Goal: Task Accomplishment & Management: Manage account settings

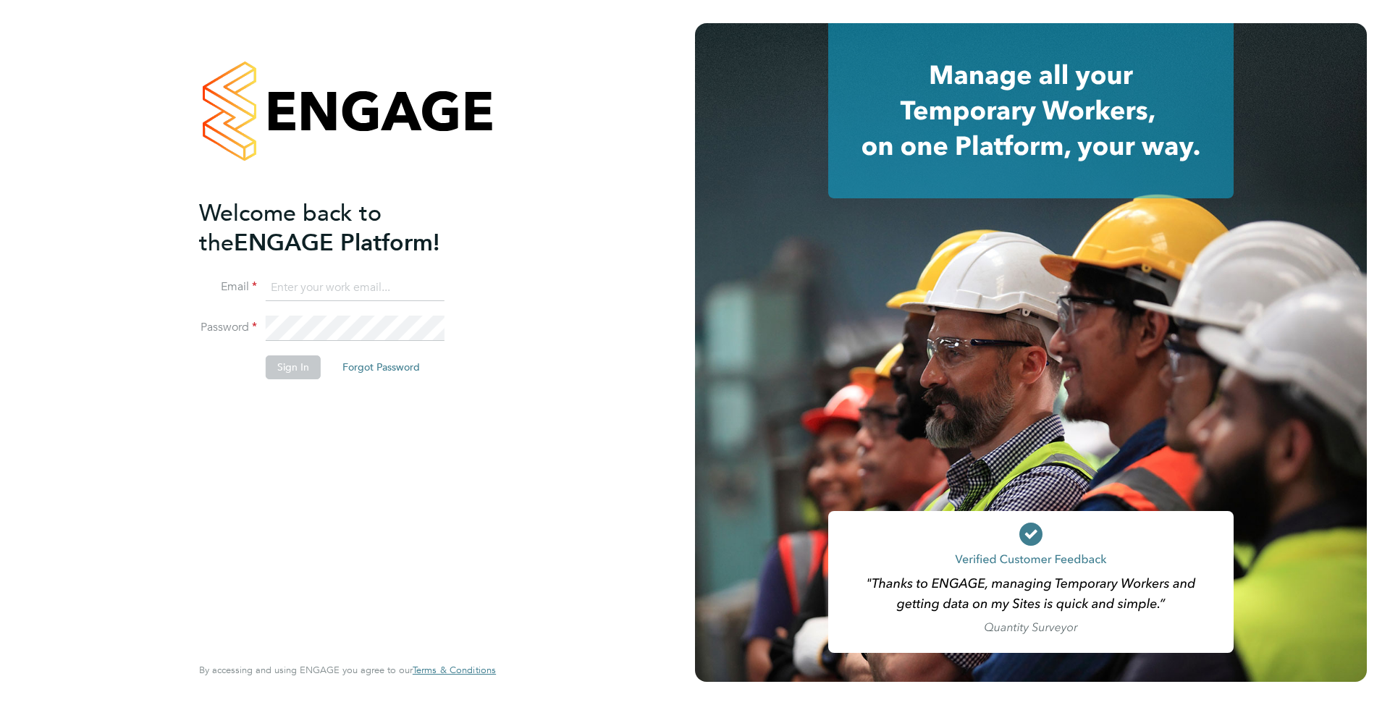
type input "support@engagelabs.io"
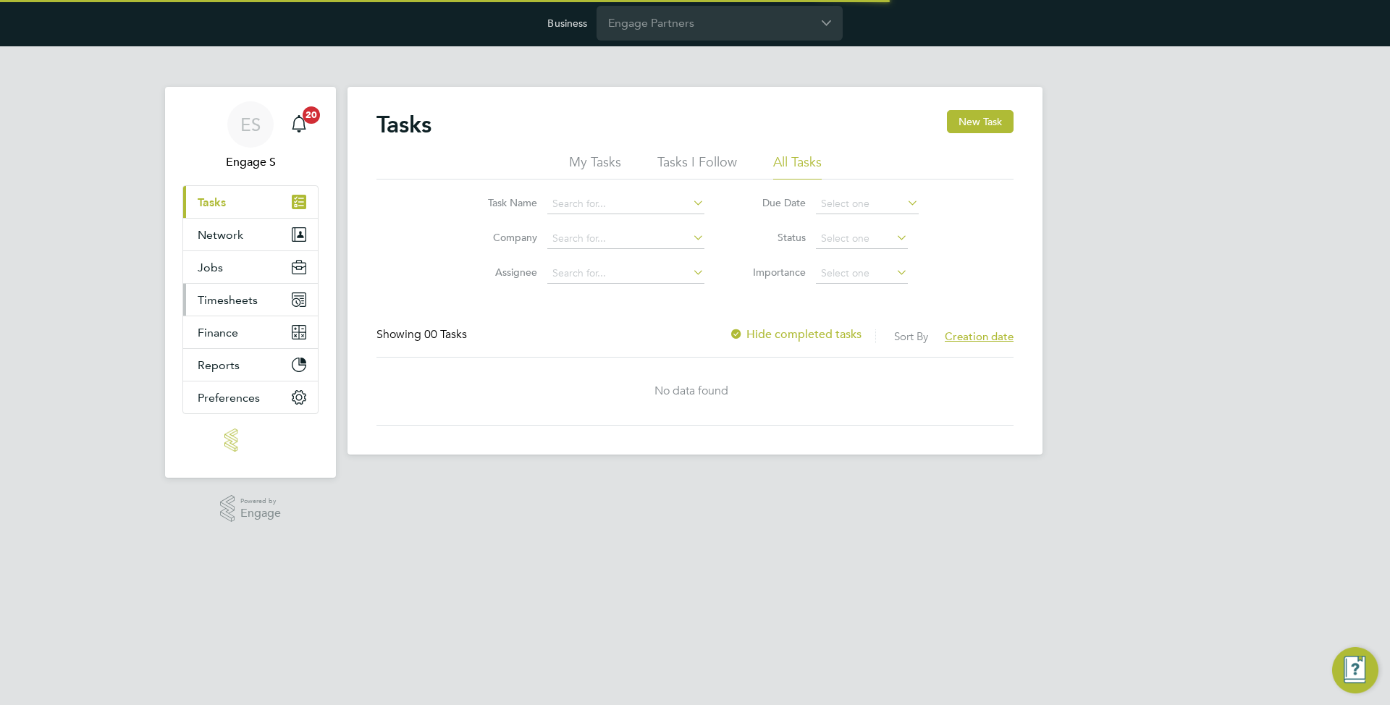
click at [240, 298] on span "Timesheets" at bounding box center [228, 300] width 60 height 14
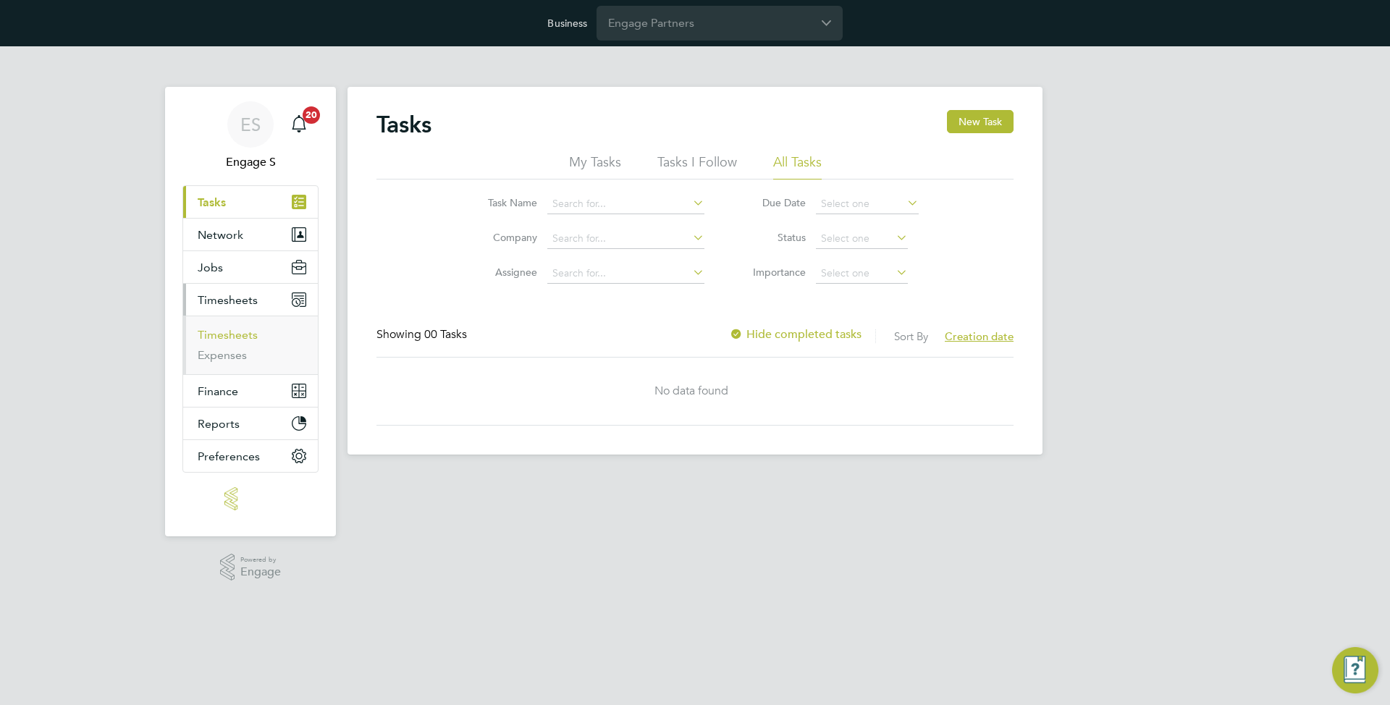
click at [237, 332] on link "Timesheets" at bounding box center [228, 335] width 60 height 14
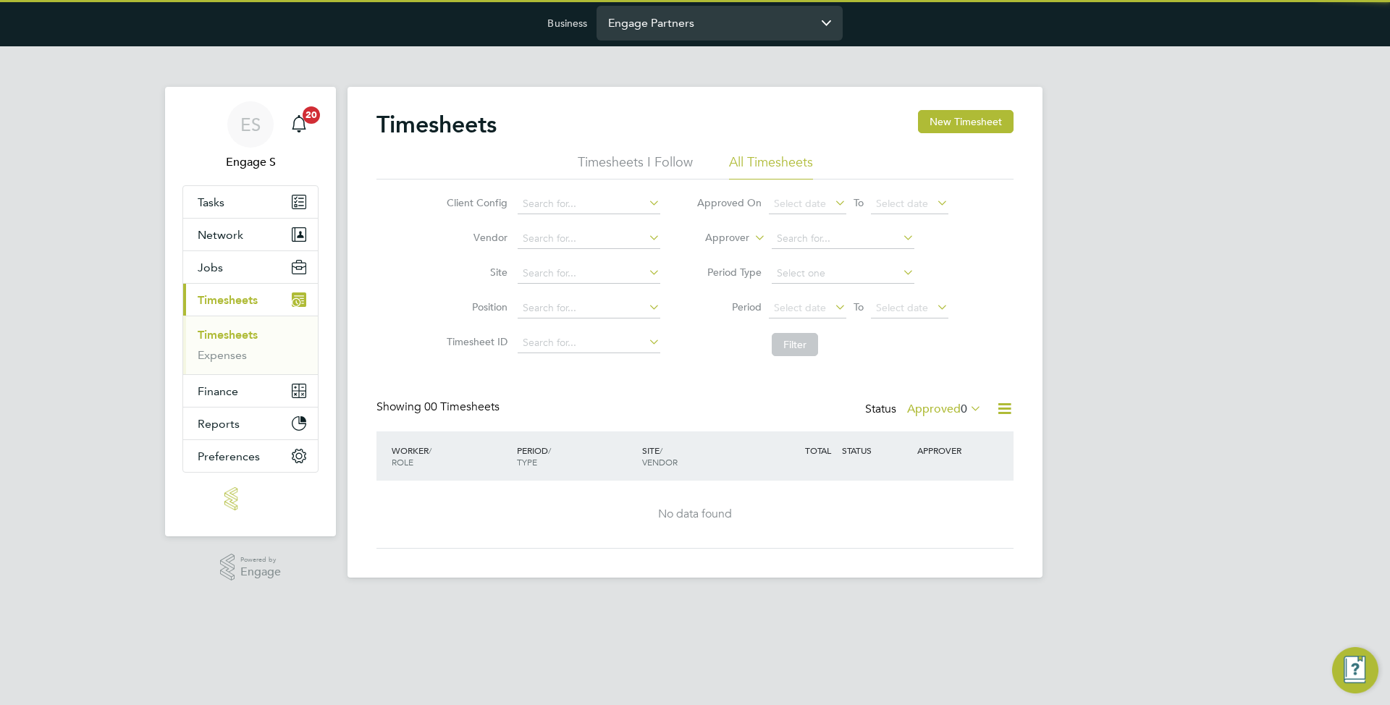
click at [642, 17] on input "Engage Partners" at bounding box center [719, 23] width 246 height 34
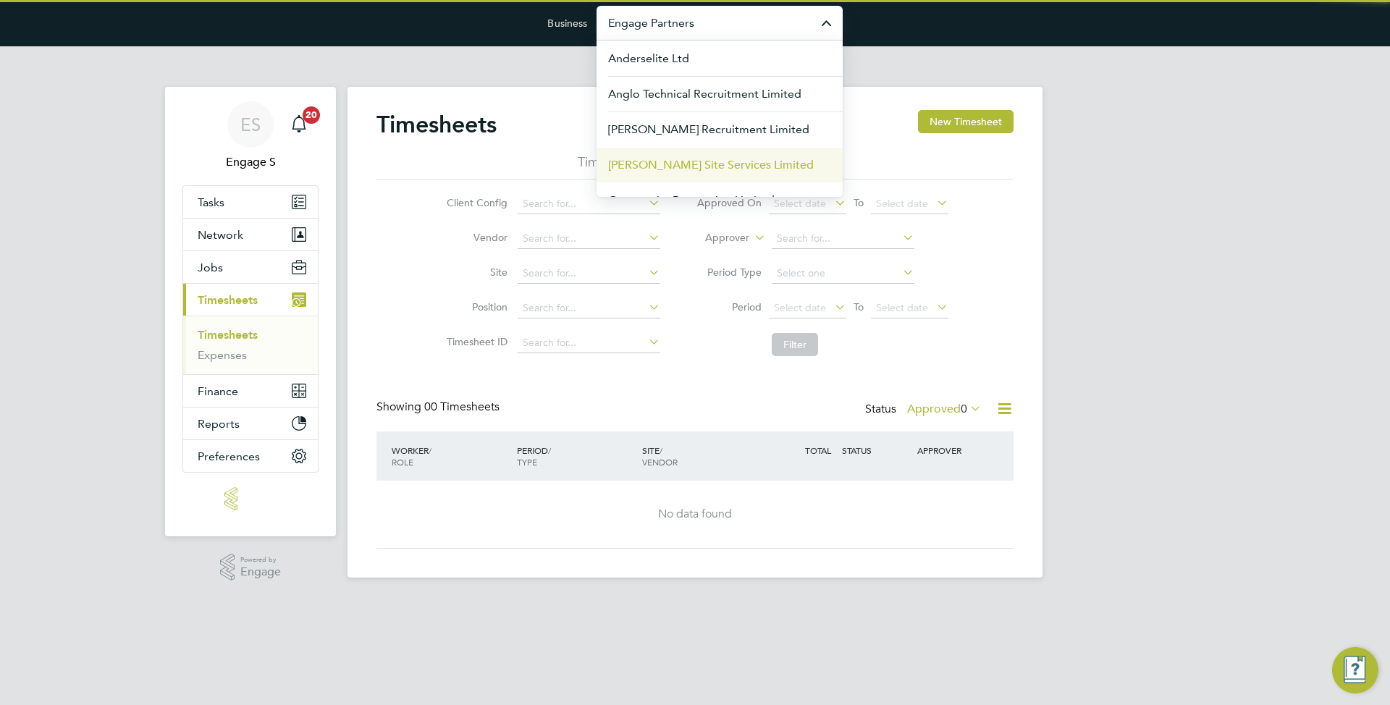
click at [641, 157] on span "[PERSON_NAME] Site Services Limited" at bounding box center [711, 164] width 206 height 17
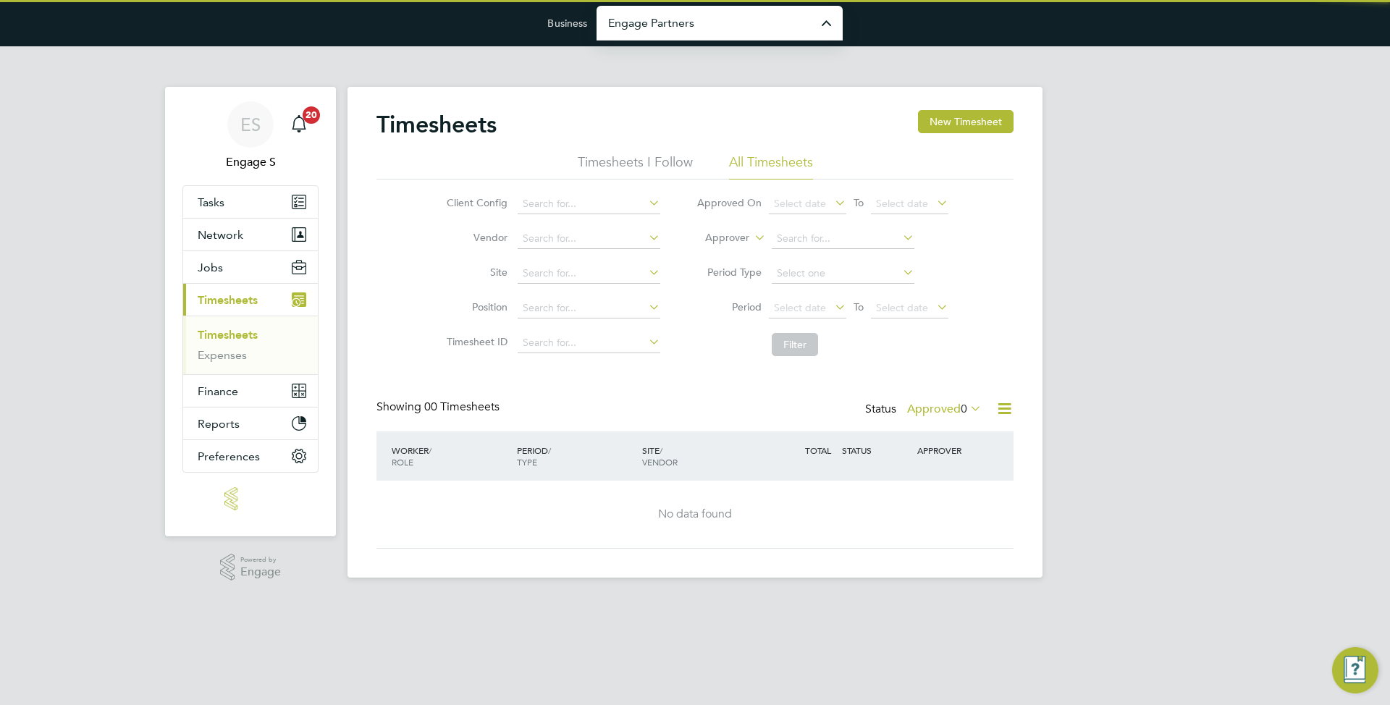
type input "[PERSON_NAME] Site Services Limited"
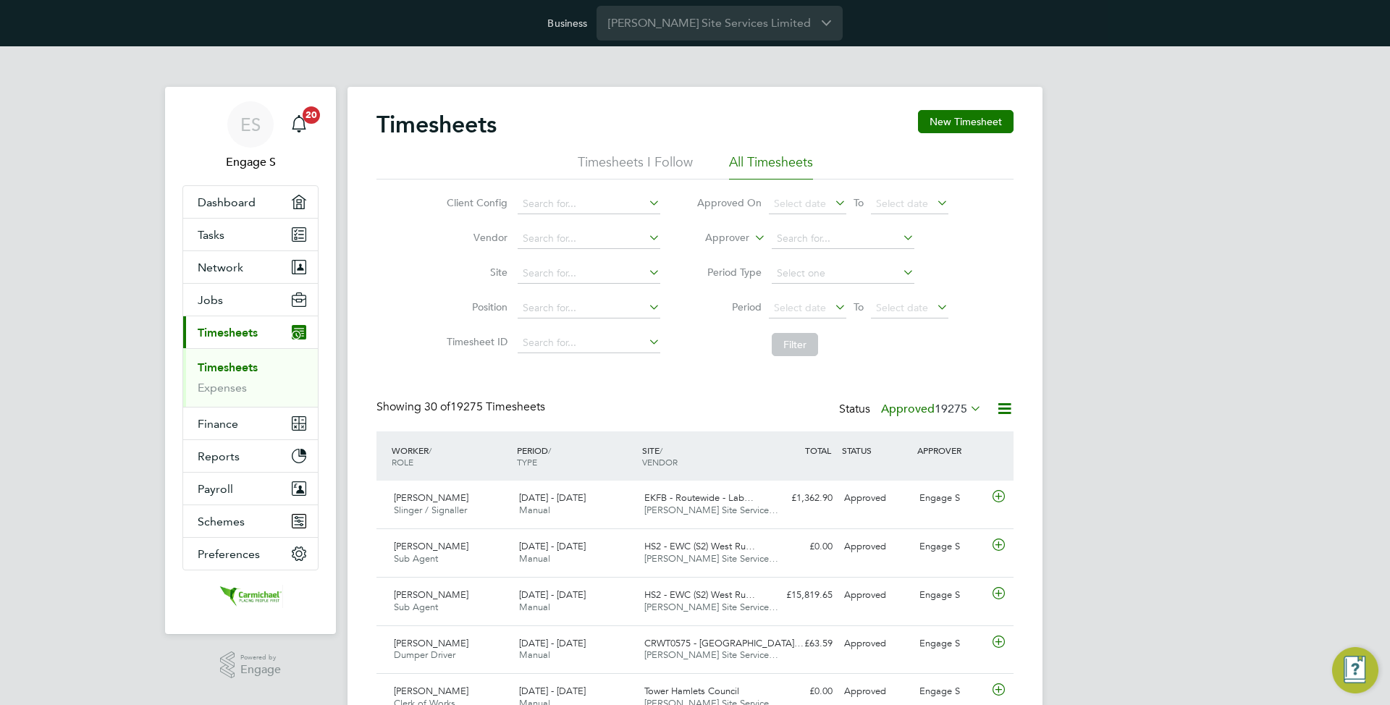
click at [718, 518] on div "EKFB - Routewide - Lab… Carmichael Site Service…" at bounding box center [700, 504] width 125 height 36
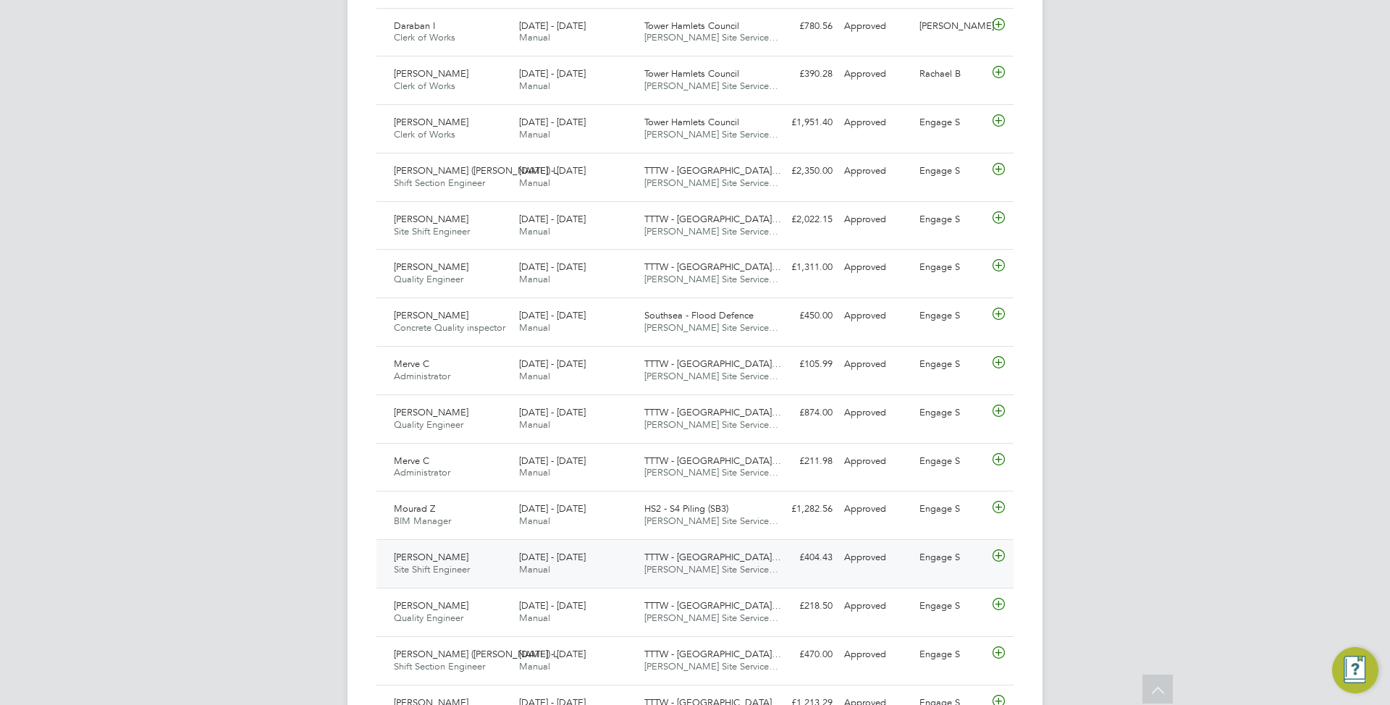
click at [915, 562] on div "Engage S" at bounding box center [951, 558] width 75 height 24
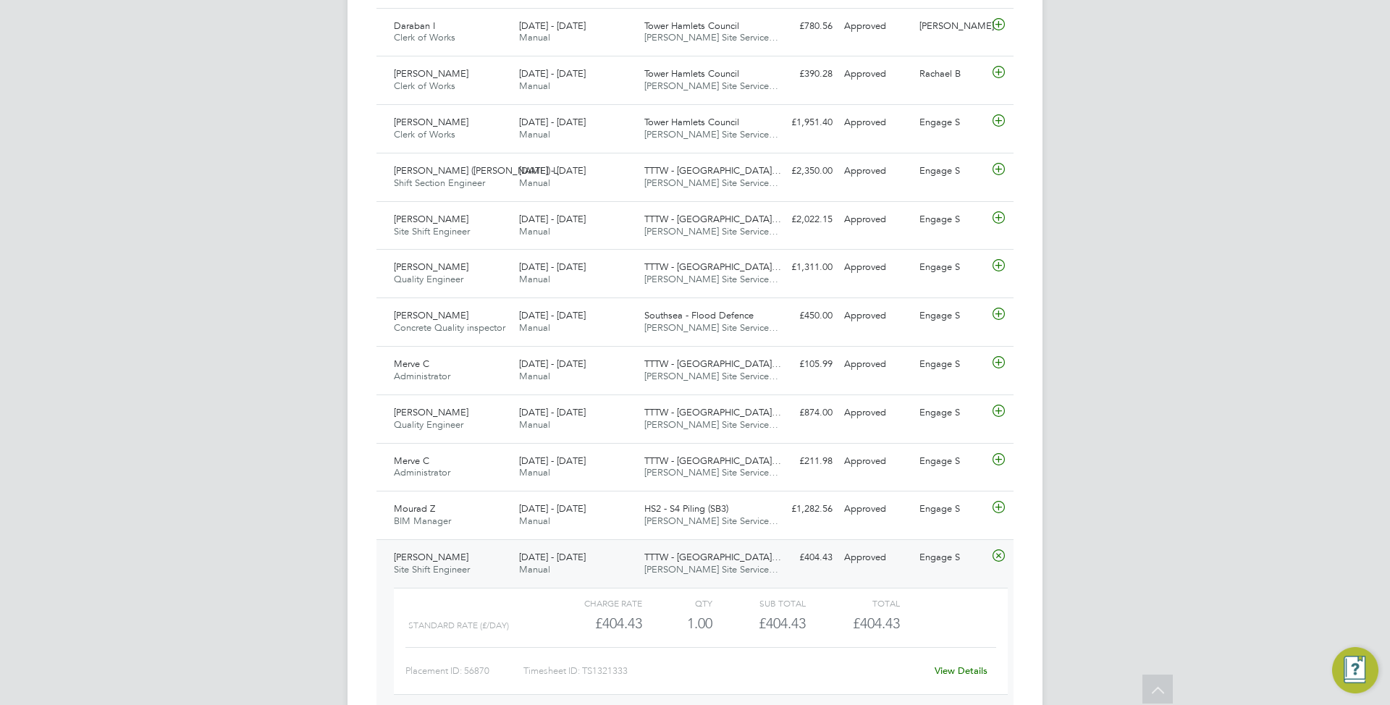
click at [956, 675] on link "View Details" at bounding box center [961, 671] width 53 height 12
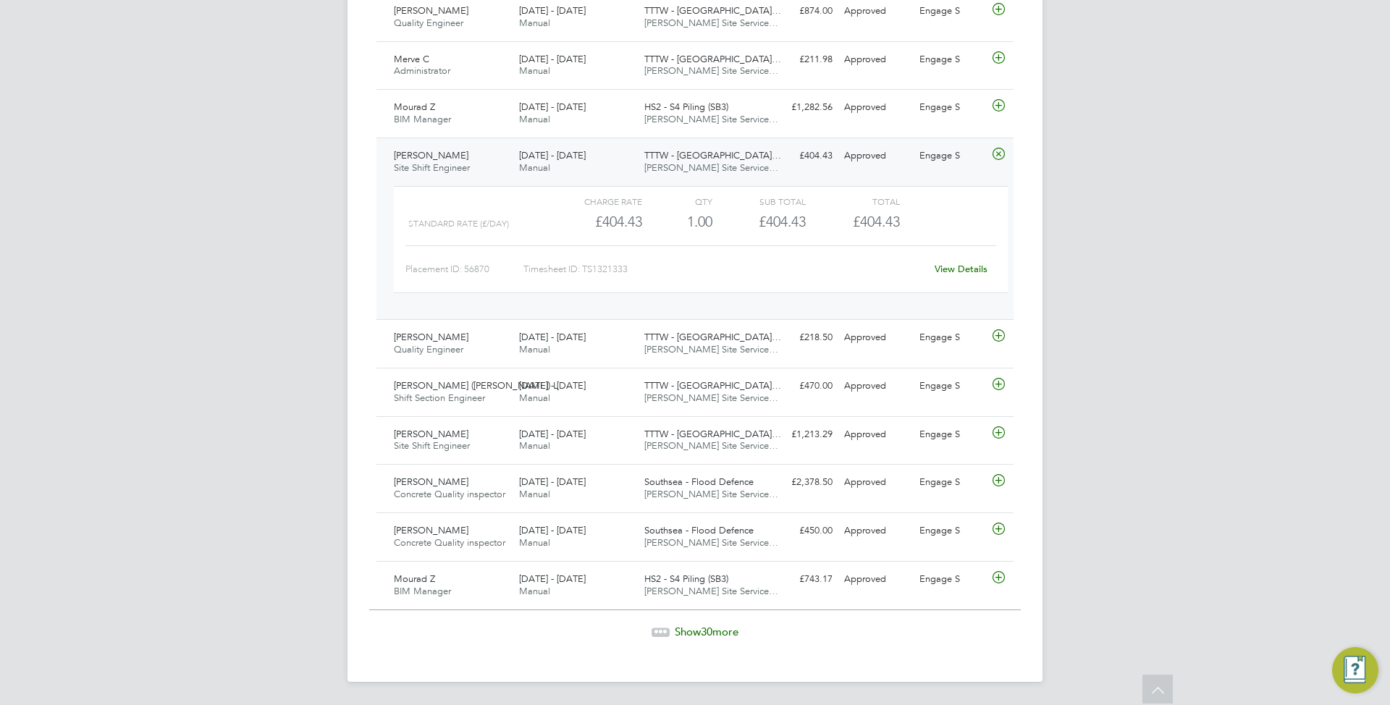
click at [717, 633] on span "Show 30 more" at bounding box center [707, 632] width 64 height 14
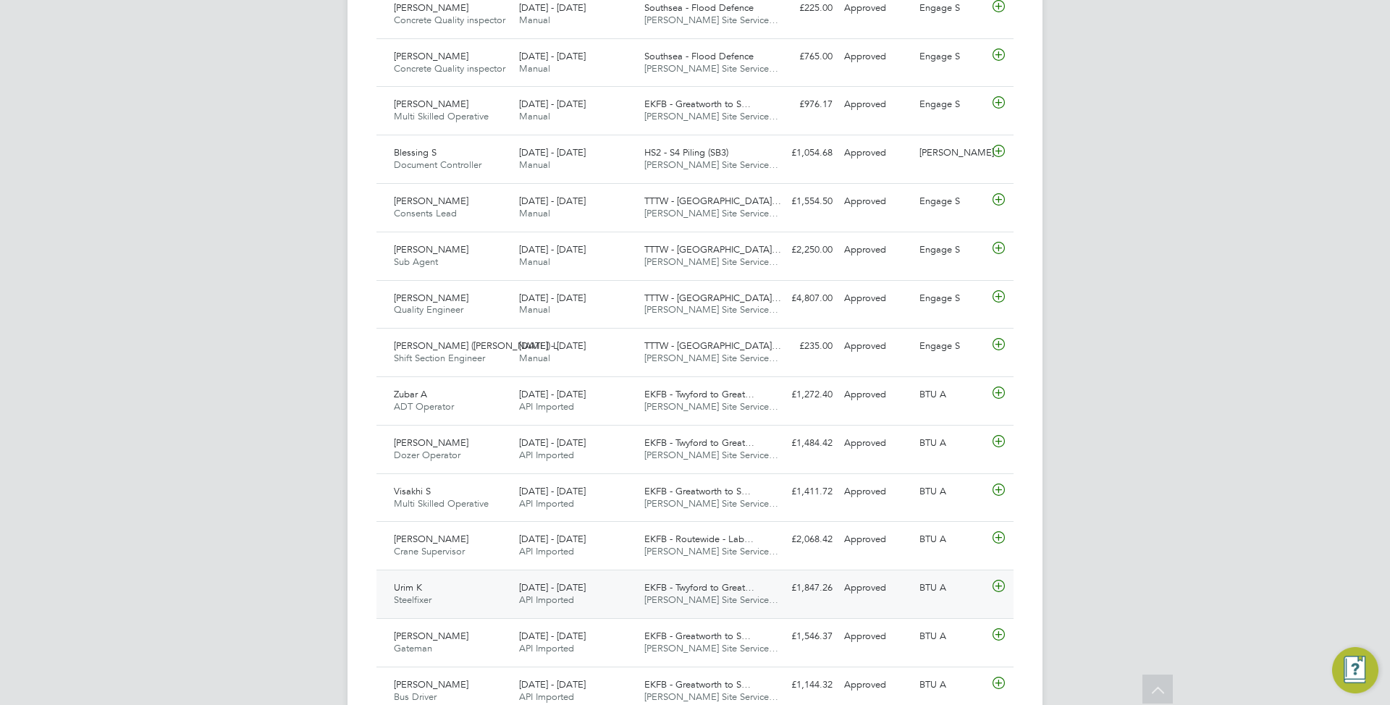
click at [733, 602] on span "Carmichael Site Service…" at bounding box center [711, 600] width 134 height 12
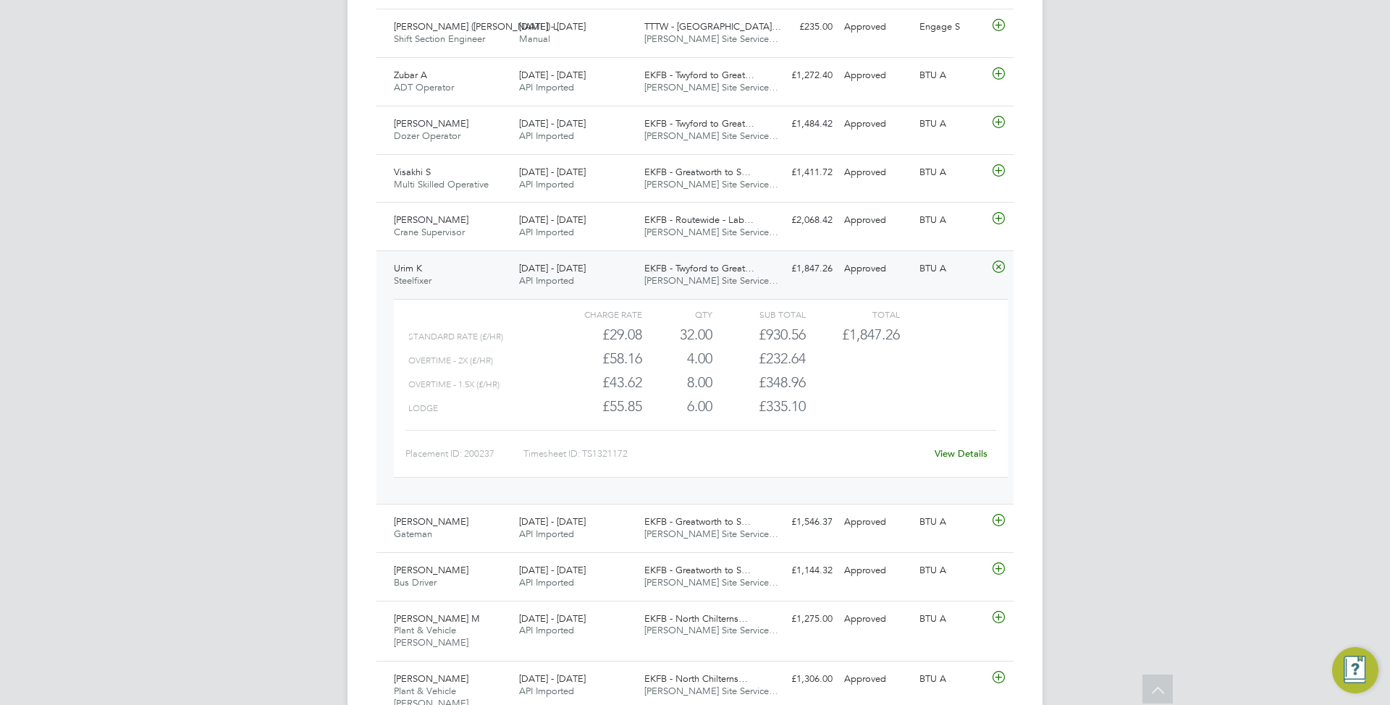
click at [945, 458] on link "View Details" at bounding box center [961, 453] width 53 height 12
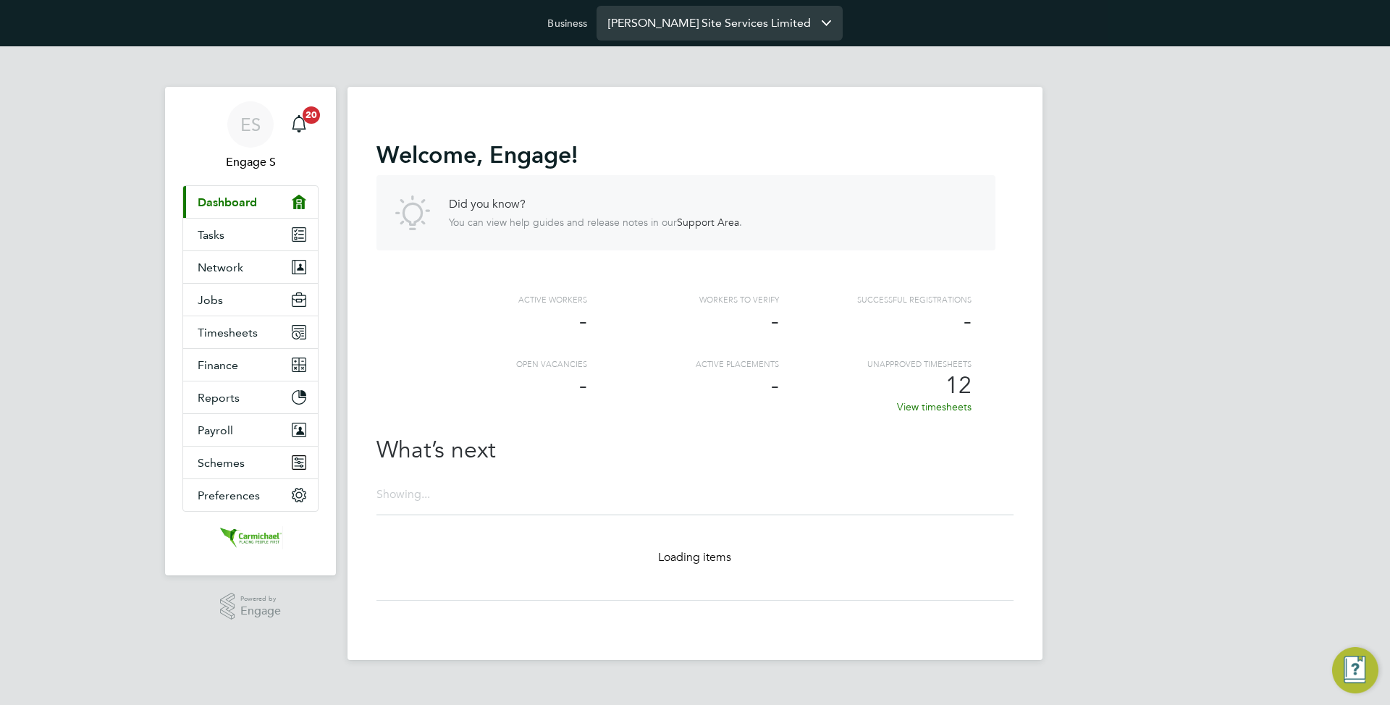
click at [654, 24] on input "[PERSON_NAME] Site Services Limited" at bounding box center [719, 23] width 246 height 34
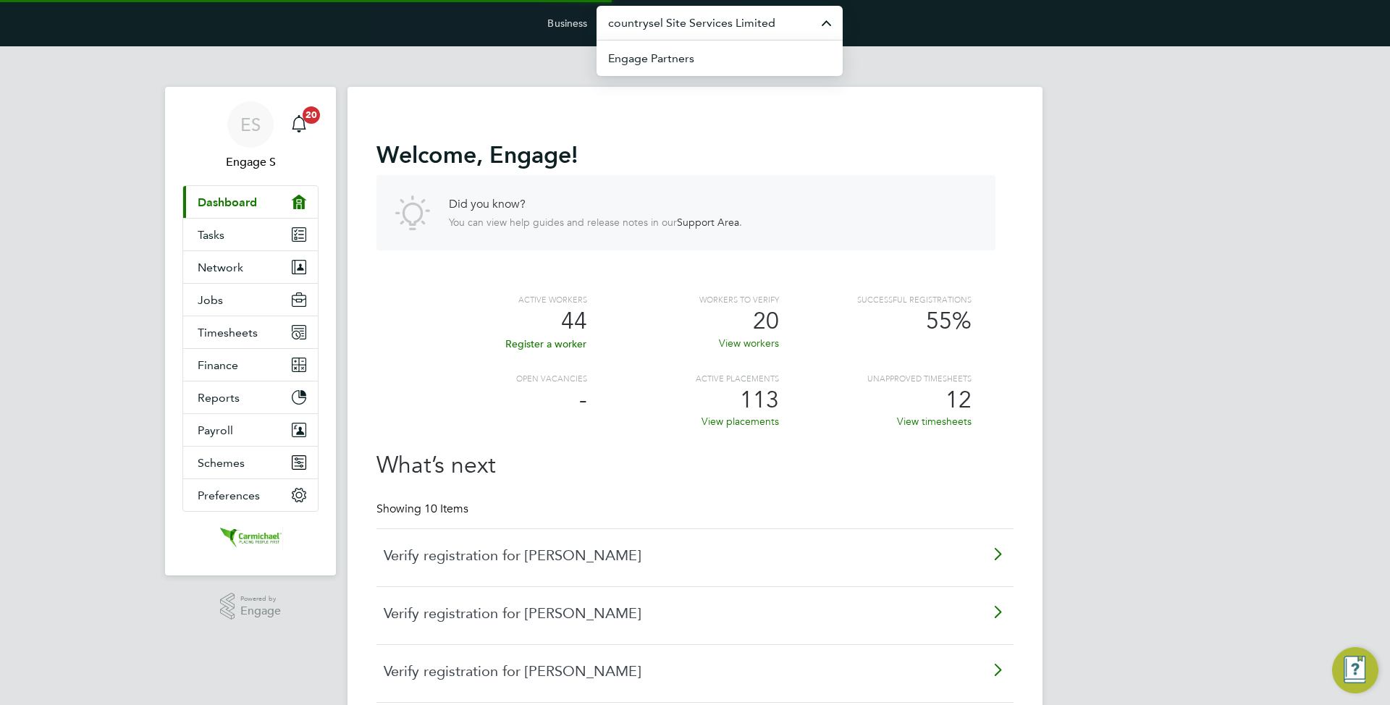
drag, startPoint x: 653, startPoint y: 25, endPoint x: 901, endPoint y: 28, distance: 247.6
click at [903, 28] on div "Business countrysel Site Services Limited Engage Partners" at bounding box center [695, 23] width 1390 height 46
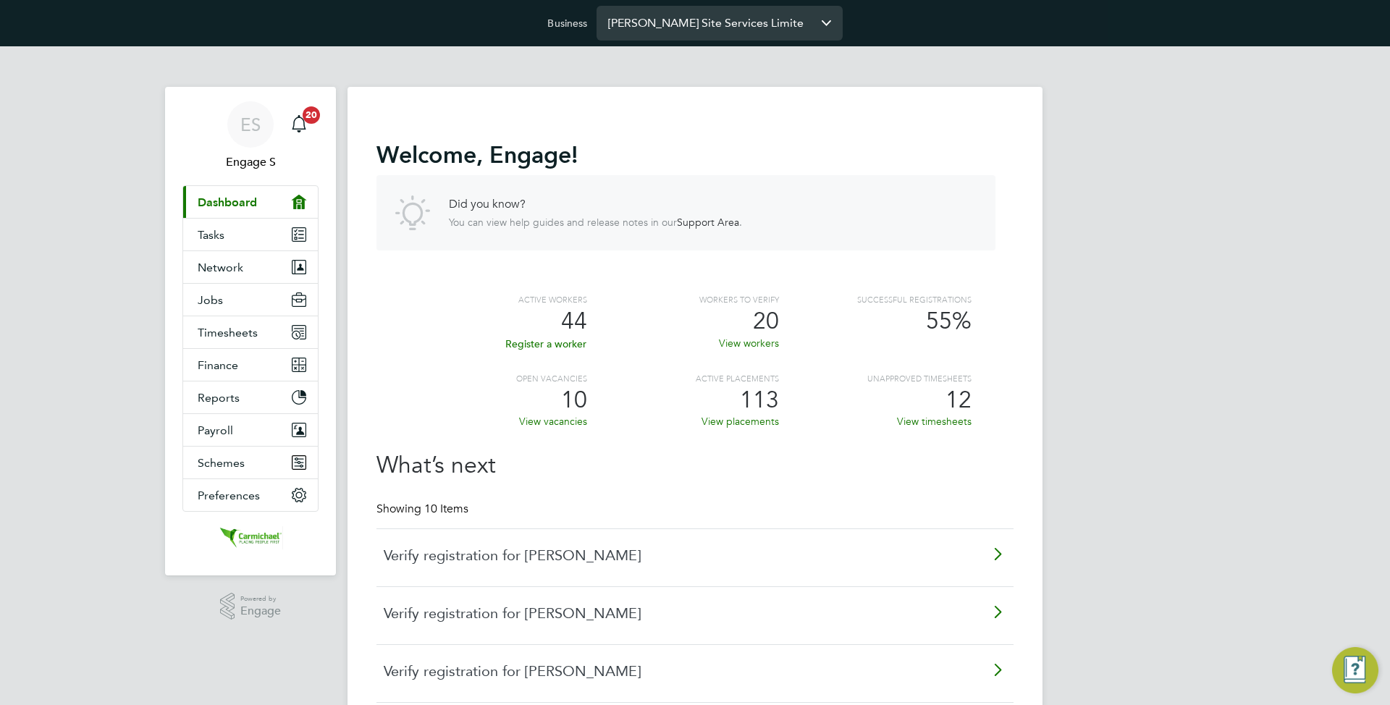
click at [745, 32] on input "[PERSON_NAME] Site Services Limite" at bounding box center [719, 23] width 246 height 34
click at [658, 69] on app-barbie "Welcome , Engage ! Did you know? You can view help guides and release notes in …" at bounding box center [694, 628] width 695 height 1164
click at [654, 30] on input "count" at bounding box center [719, 23] width 246 height 34
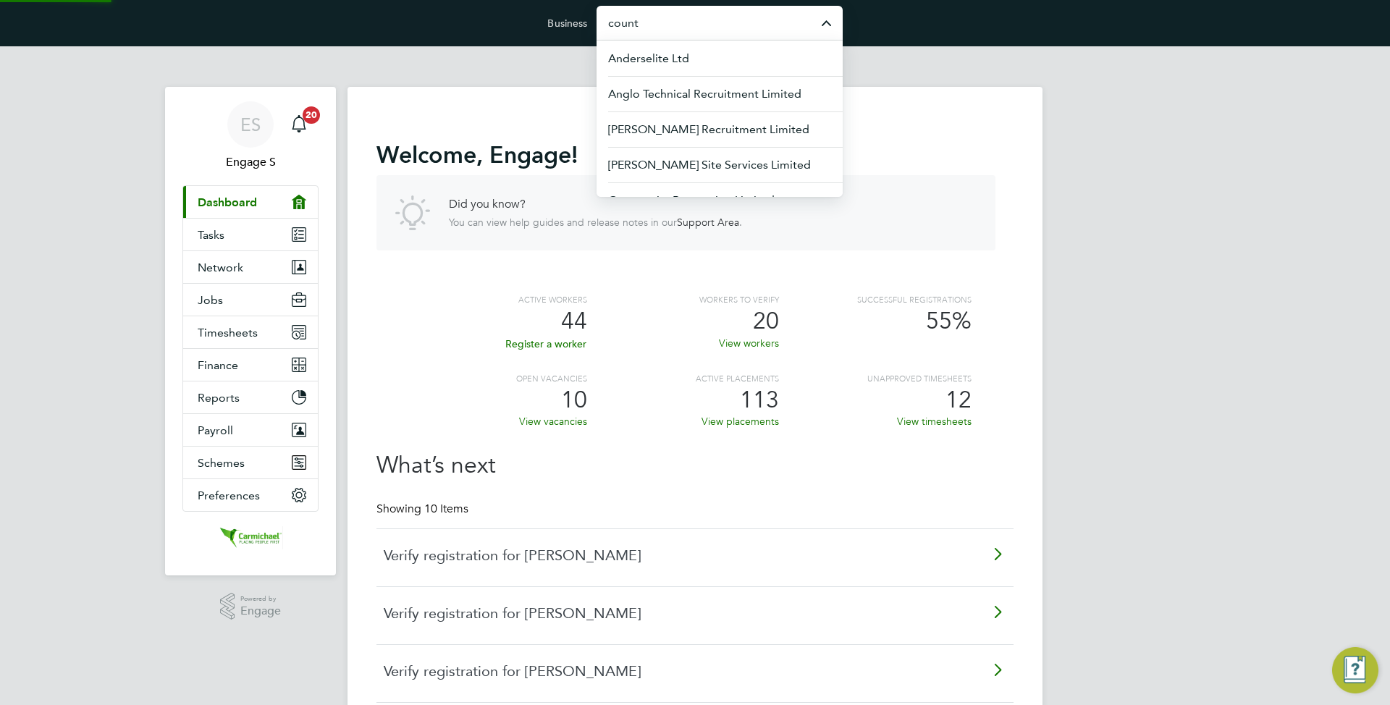
click at [655, 29] on input "count" at bounding box center [719, 23] width 246 height 34
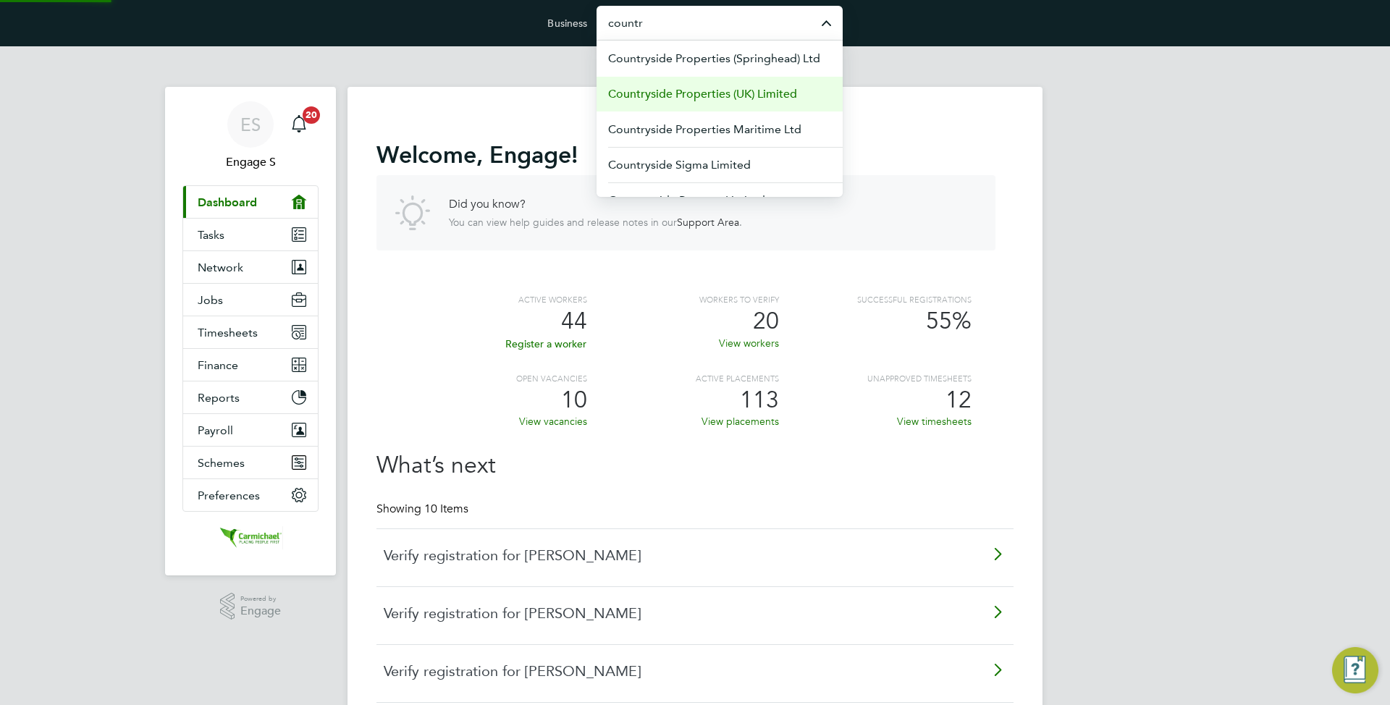
click at [691, 93] on span "Countryside Properties (UK) Limited" at bounding box center [702, 93] width 189 height 17
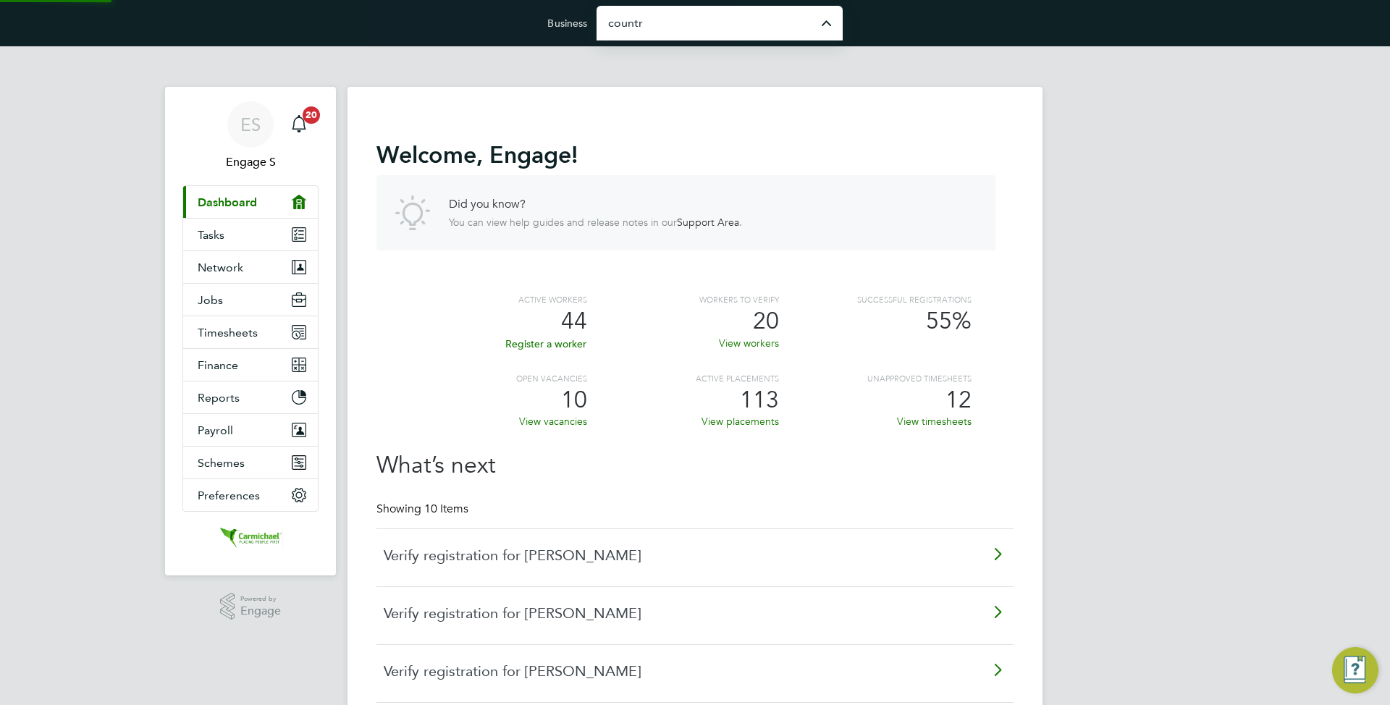
type input "Countryside Properties (UK) Limited"
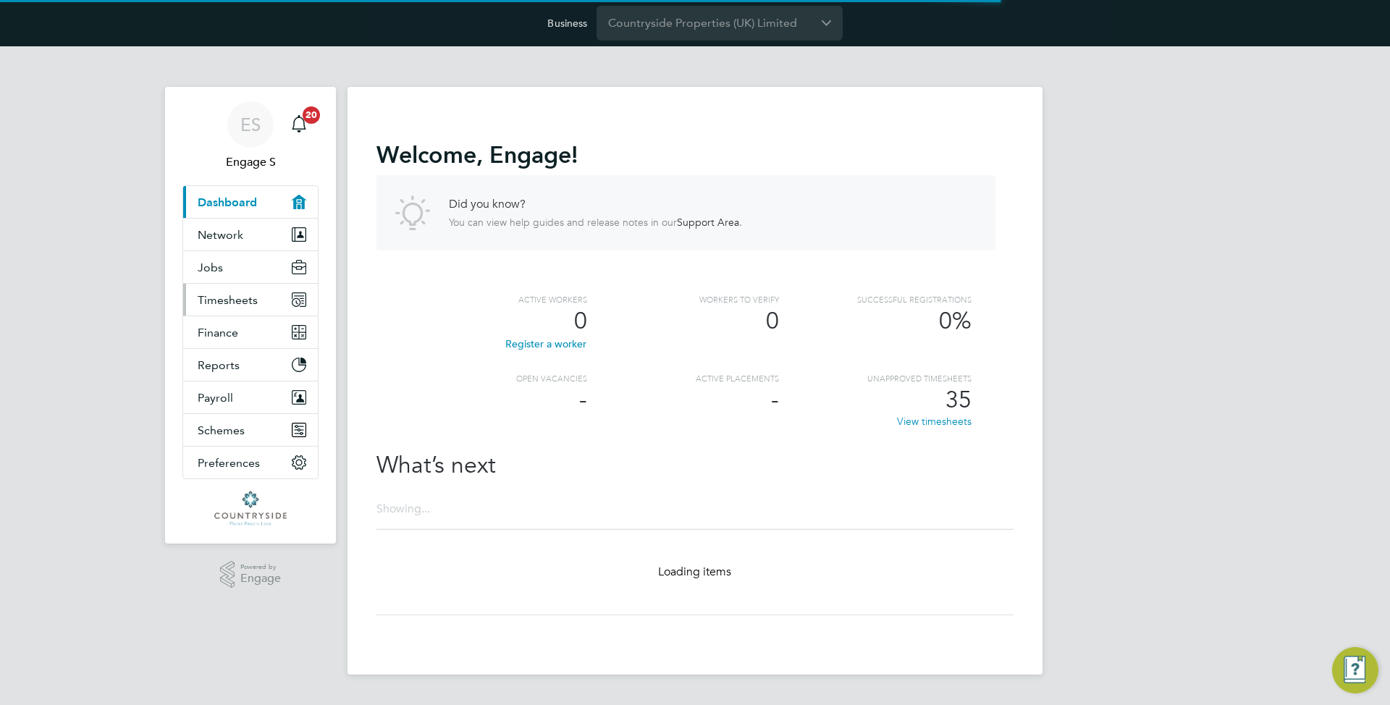
click at [232, 286] on button "Timesheets" at bounding box center [250, 300] width 135 height 32
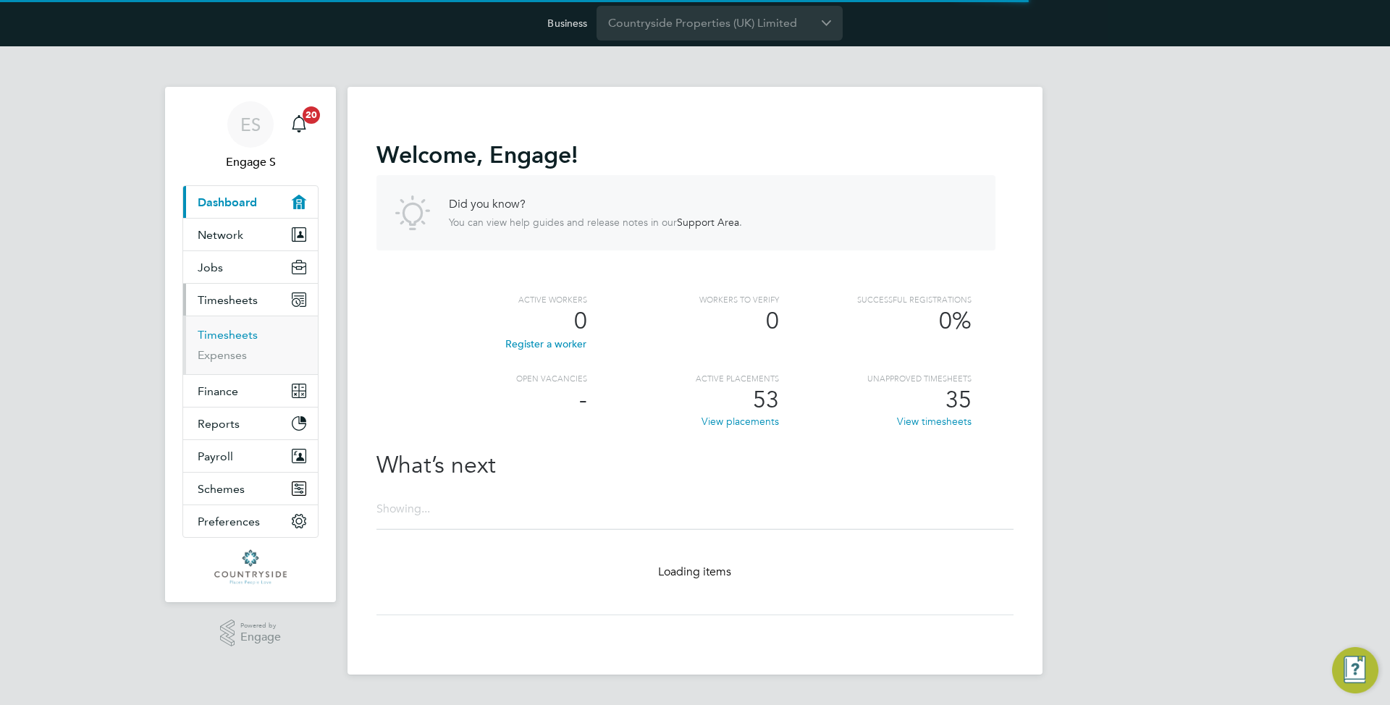
click at [224, 334] on link "Timesheets" at bounding box center [228, 335] width 60 height 14
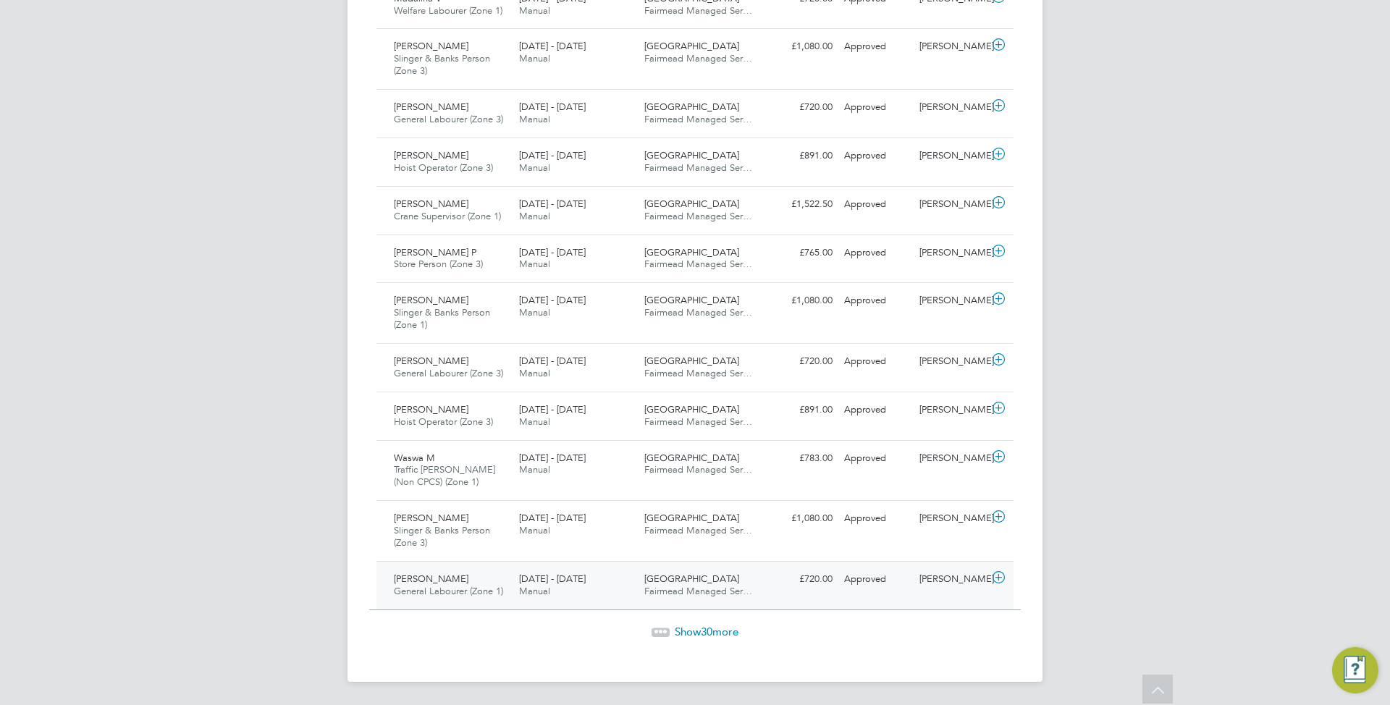
click at [759, 595] on div "Waltham Forest Fairmead Managed Ser…" at bounding box center [700, 586] width 125 height 36
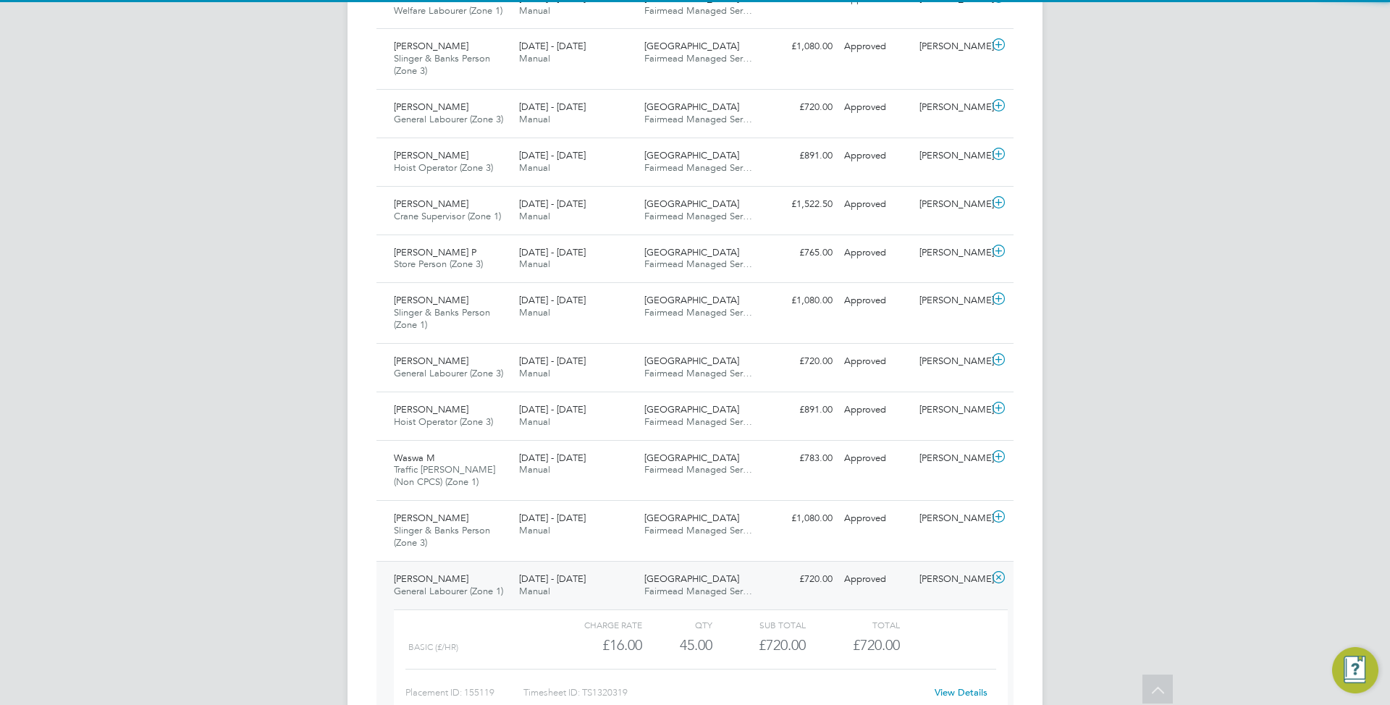
click at [964, 697] on link "View Details" at bounding box center [961, 692] width 53 height 12
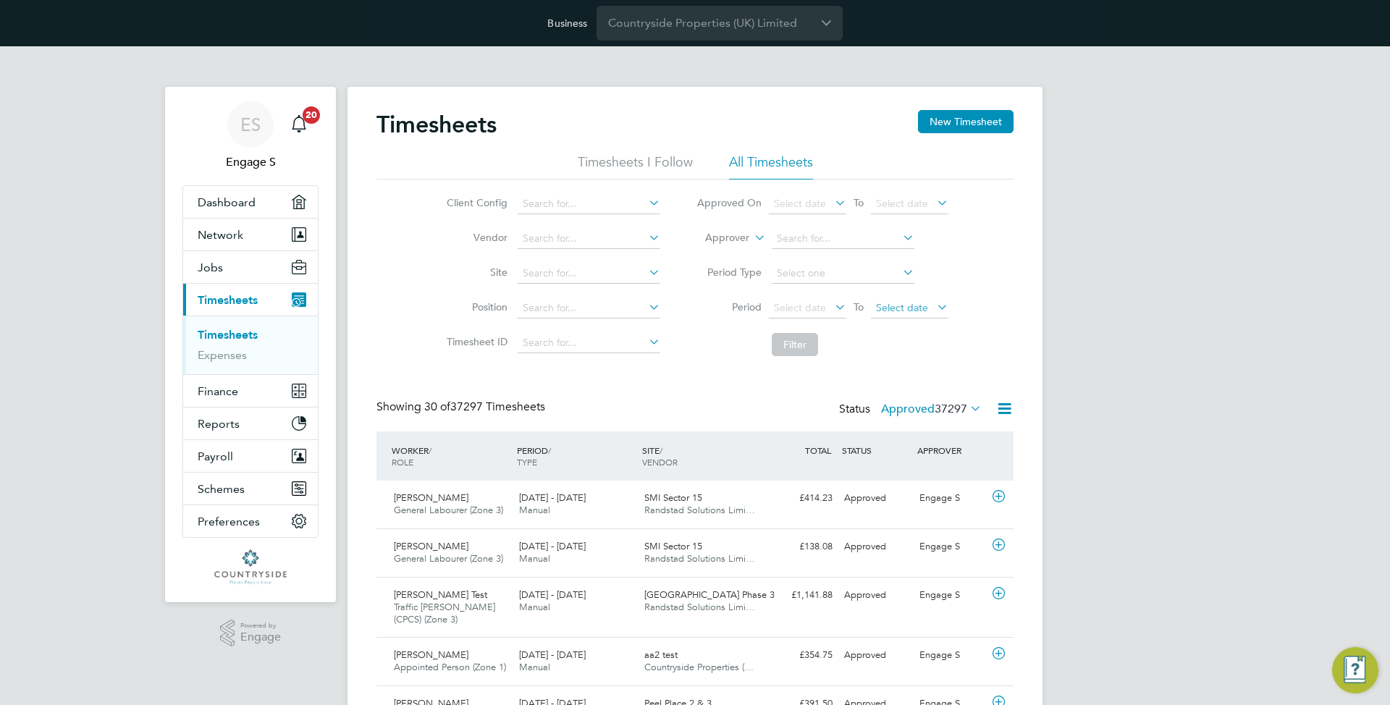
click at [906, 311] on span "Select date" at bounding box center [902, 307] width 52 height 13
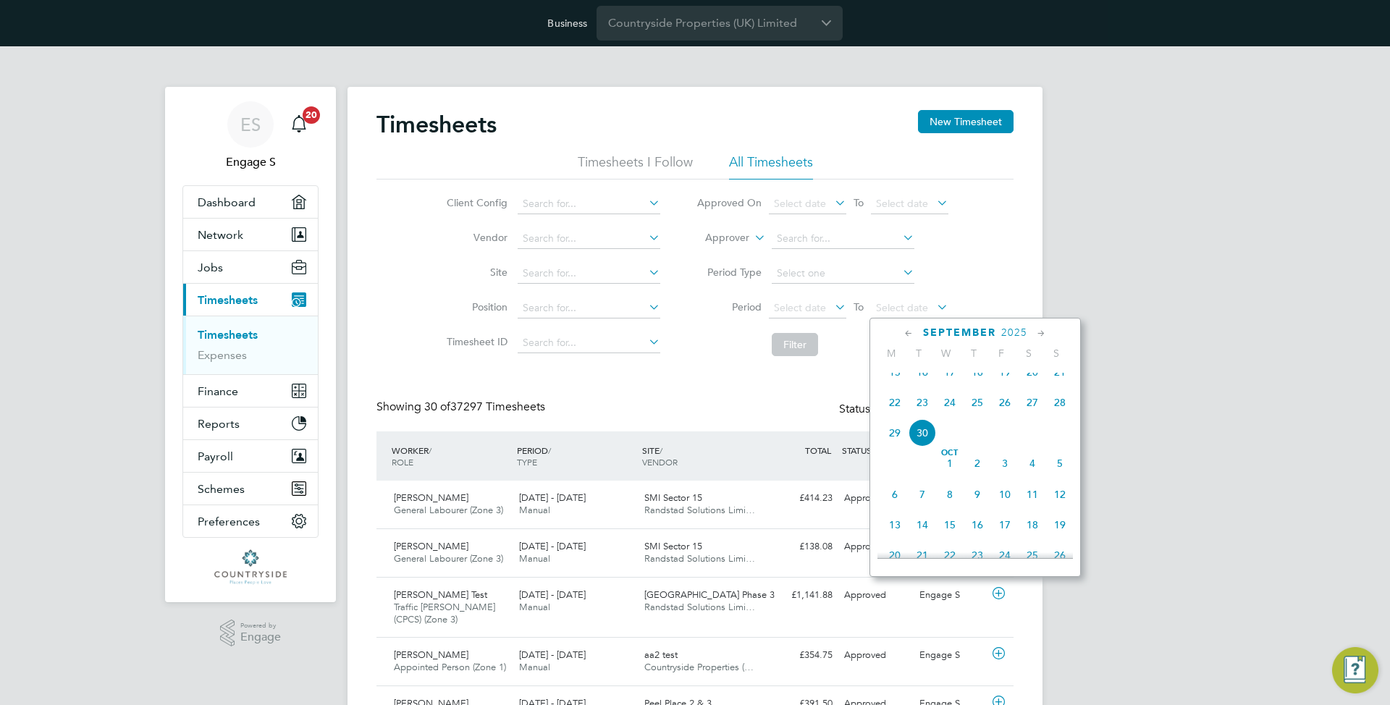
click at [1008, 334] on span "2025" at bounding box center [1014, 332] width 26 height 12
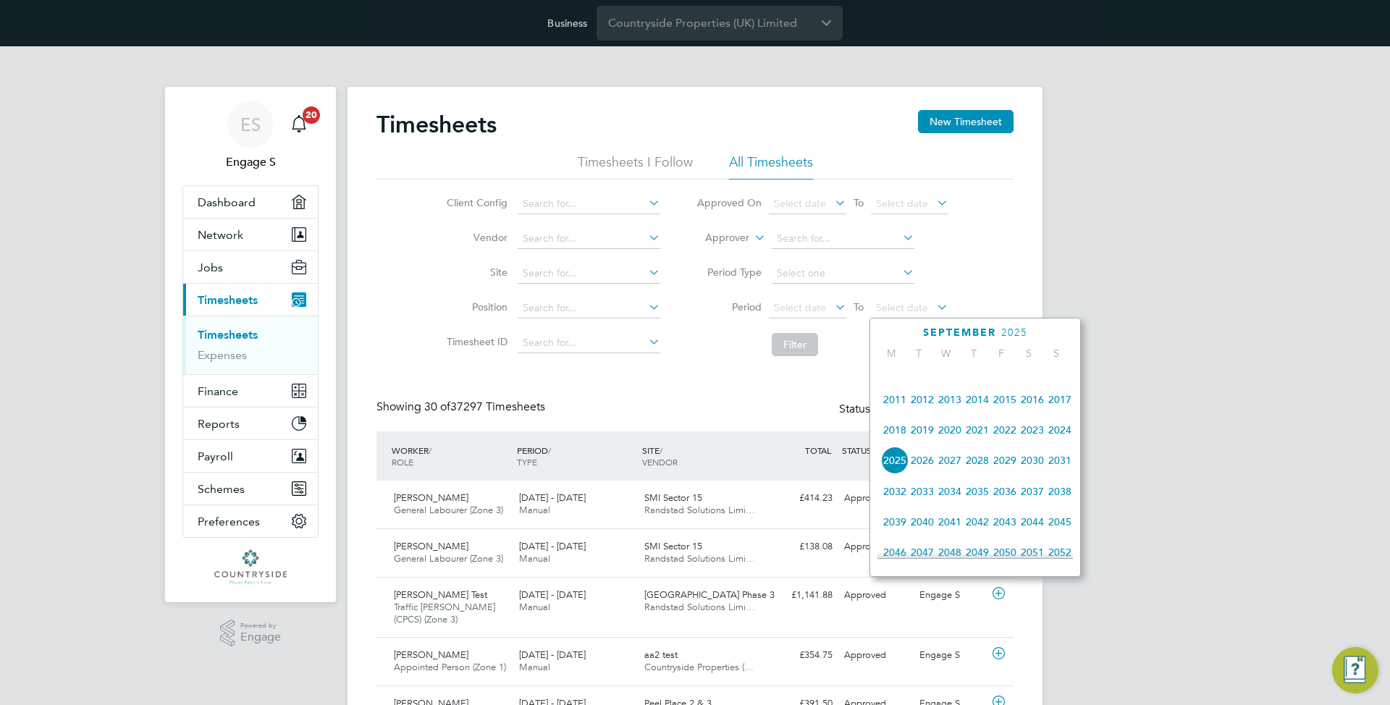
click at [1037, 440] on span "2023" at bounding box center [1033, 430] width 28 height 28
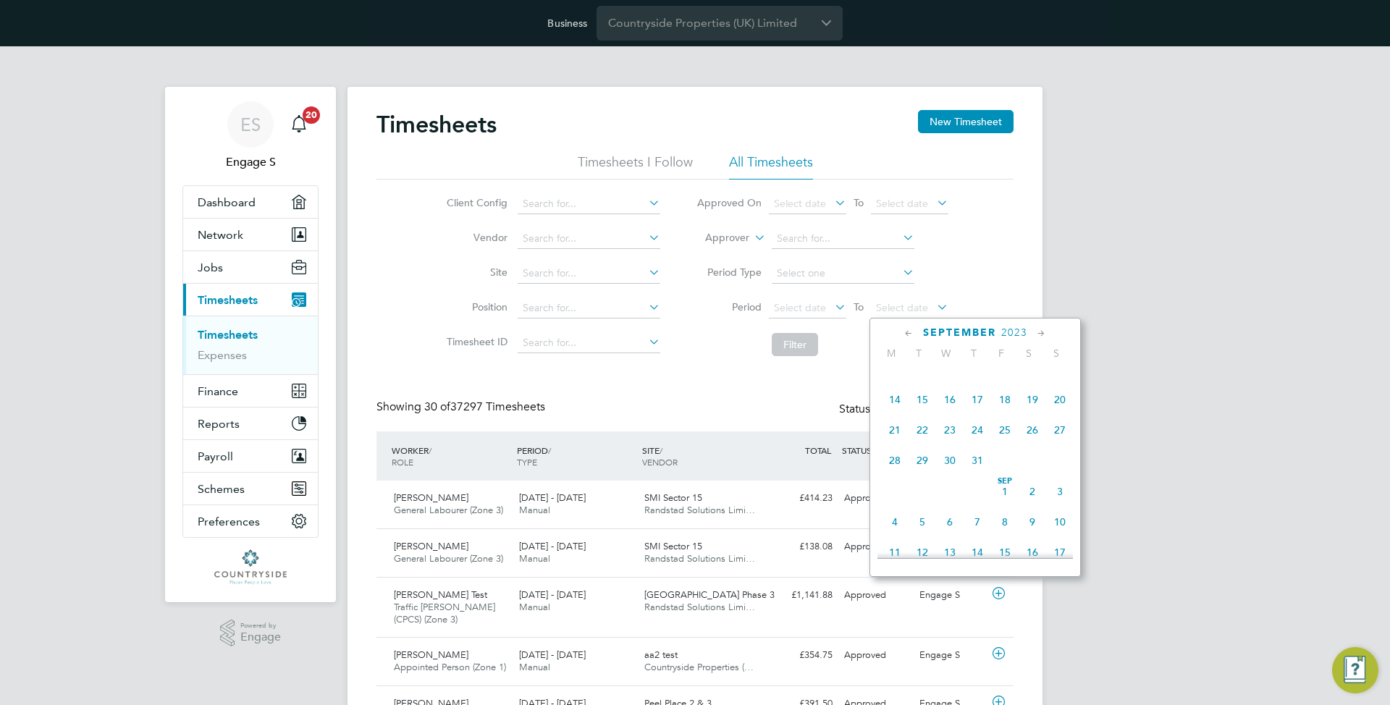
click at [998, 439] on span "25" at bounding box center [1005, 430] width 28 height 28
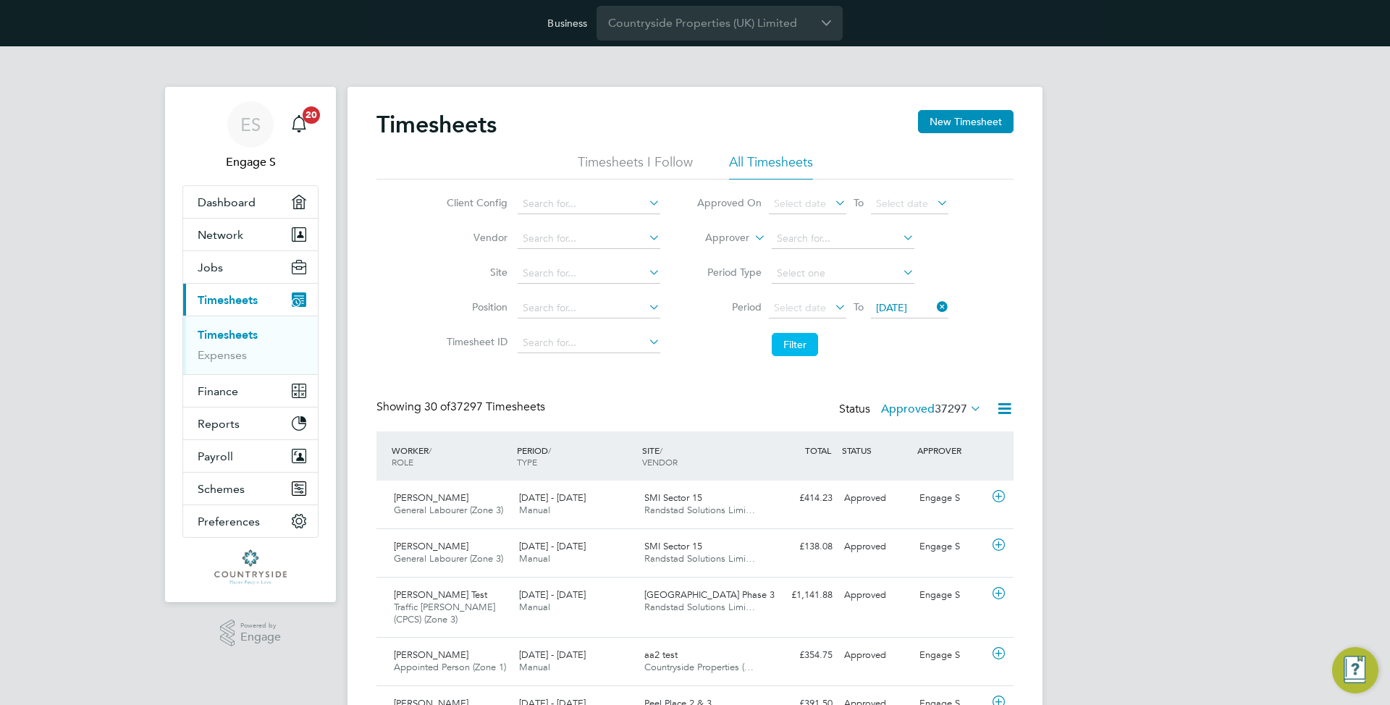
click at [790, 345] on button "Filter" at bounding box center [795, 344] width 46 height 23
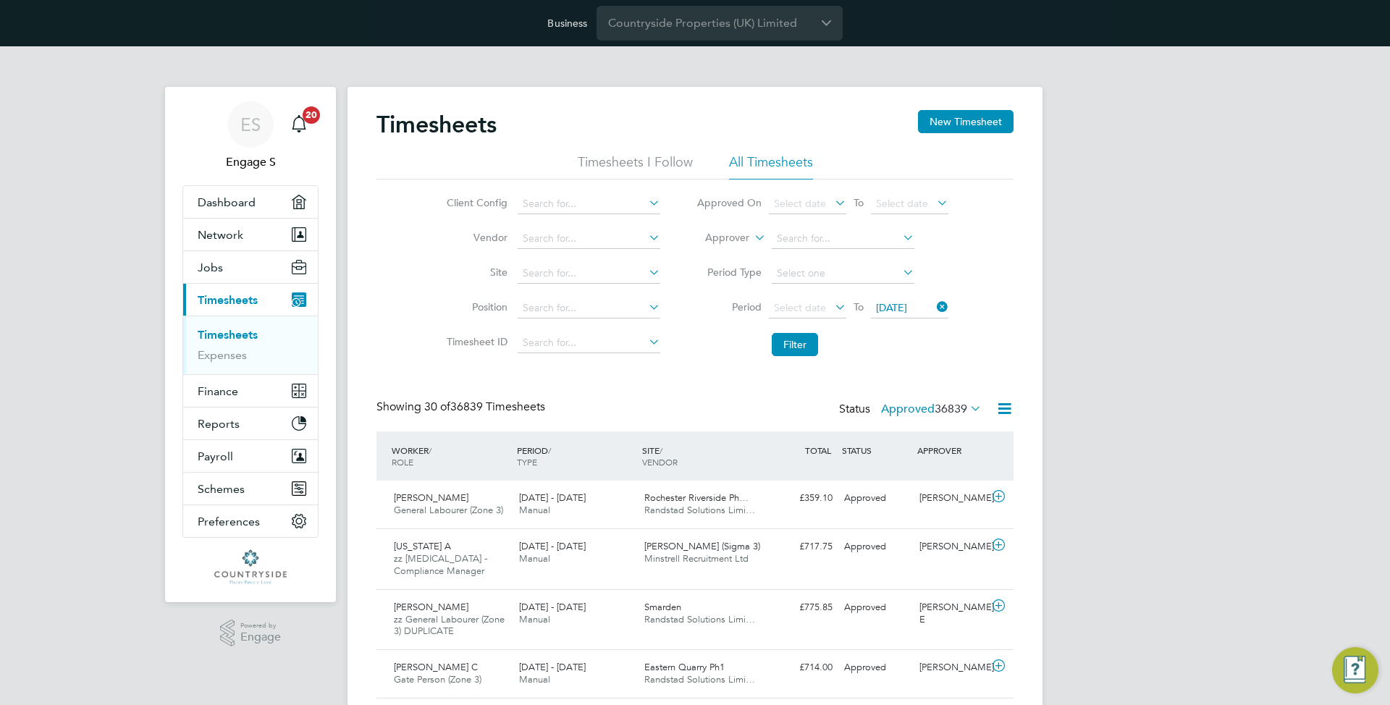
click at [898, 307] on span "25 Aug 2023" at bounding box center [891, 307] width 31 height 13
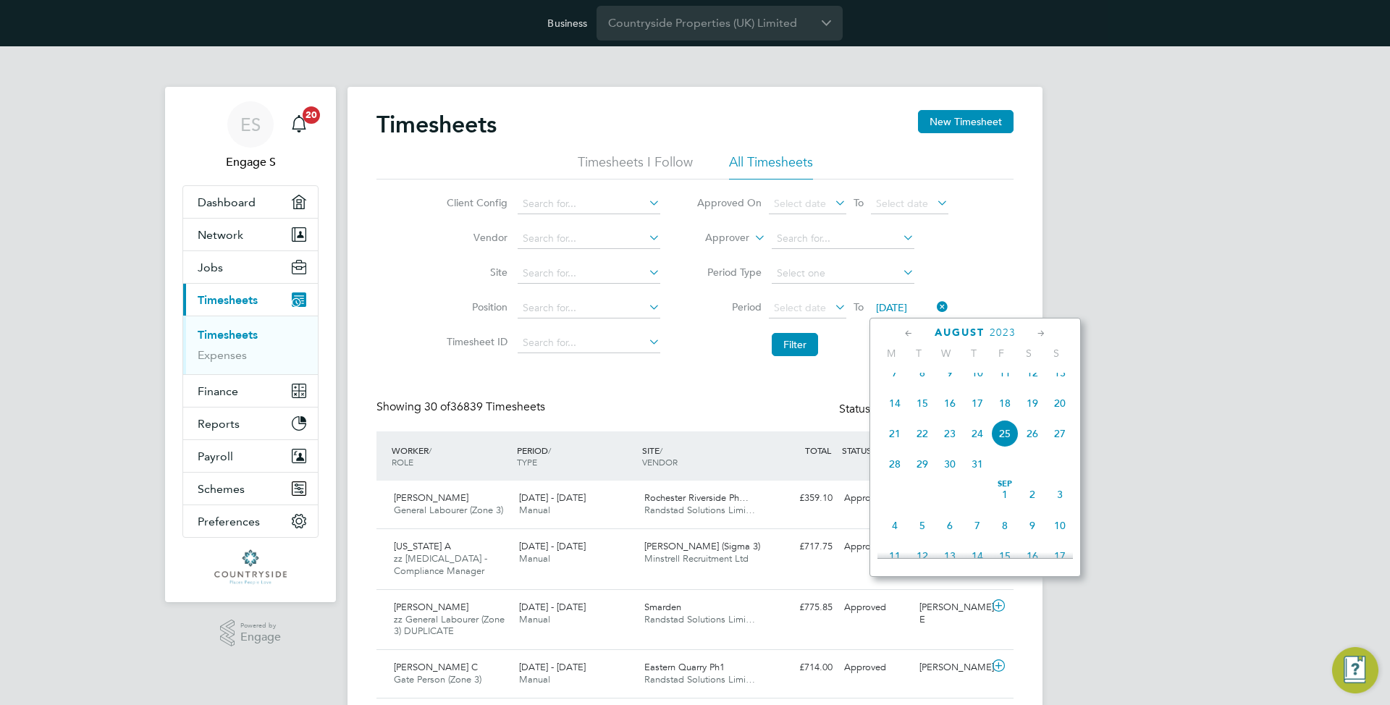
click at [1004, 326] on span "2023" at bounding box center [1003, 332] width 26 height 12
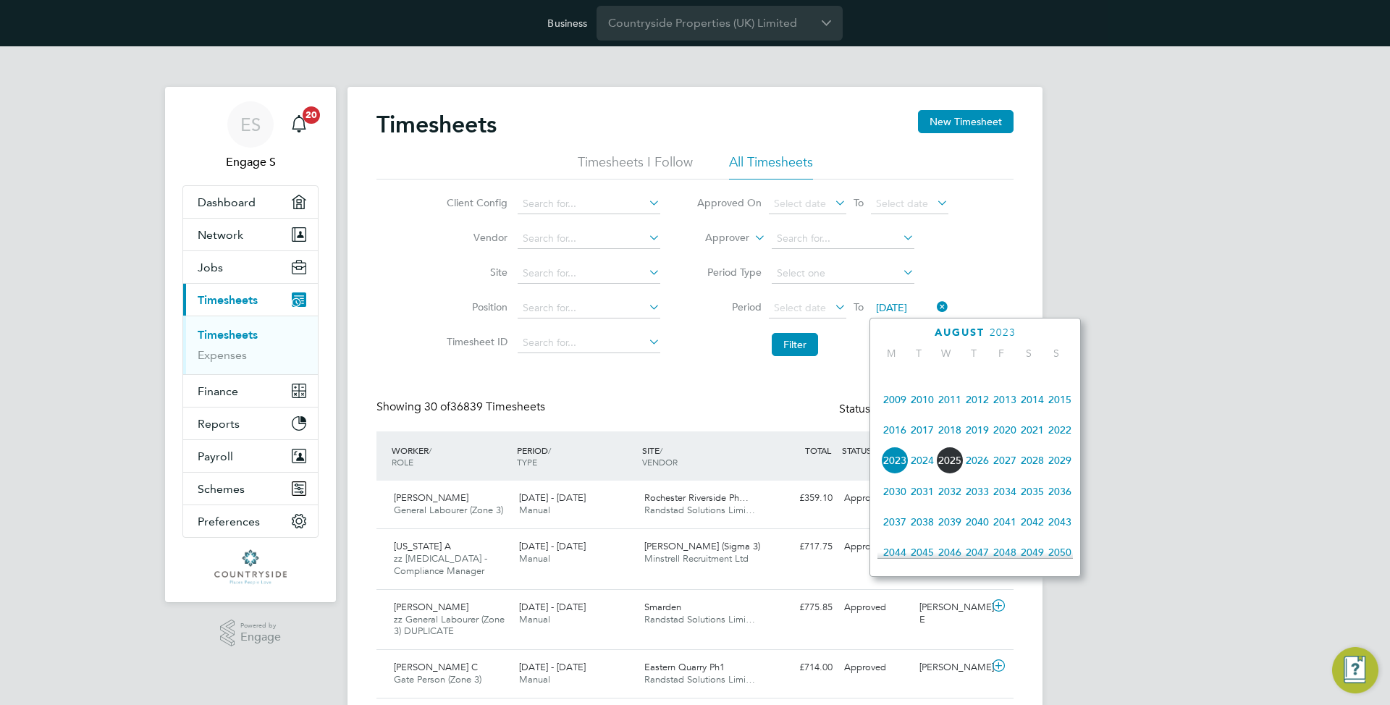
click at [1040, 441] on span "2021" at bounding box center [1033, 430] width 28 height 28
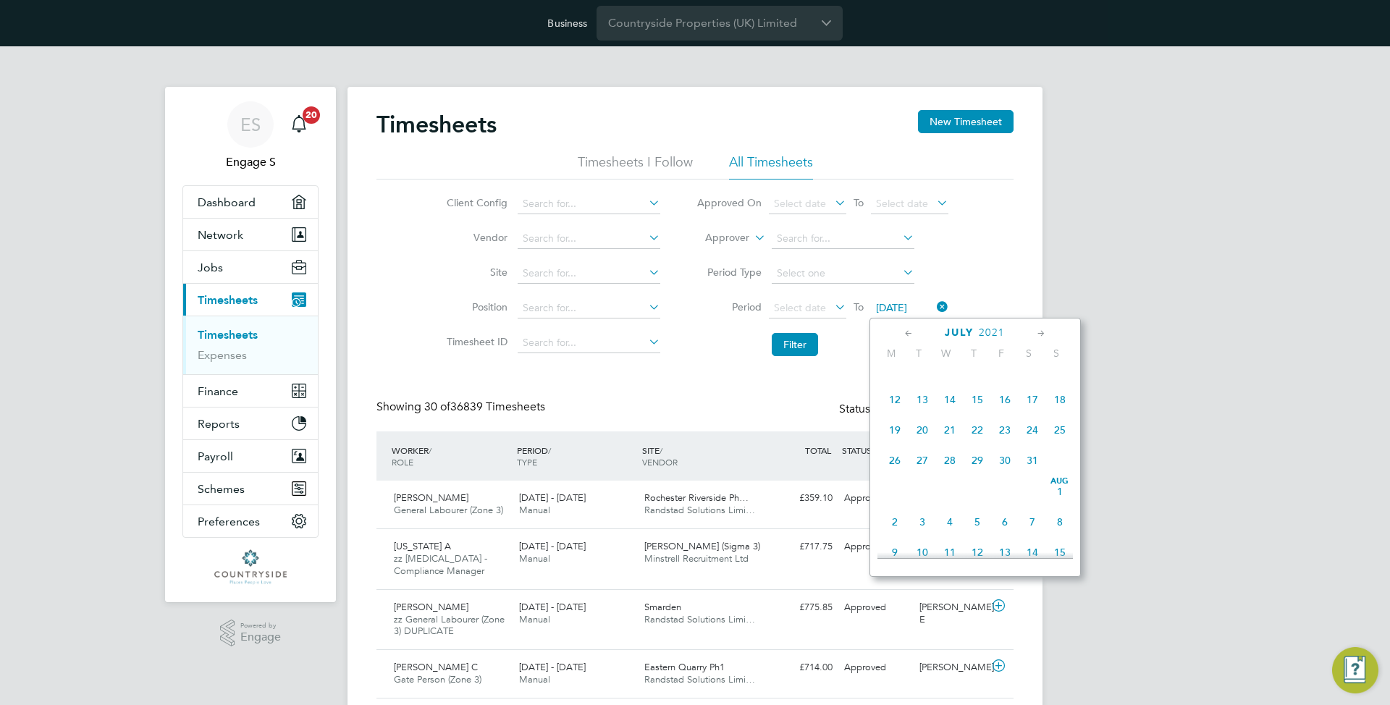
click at [1063, 444] on span "25" at bounding box center [1060, 430] width 28 height 28
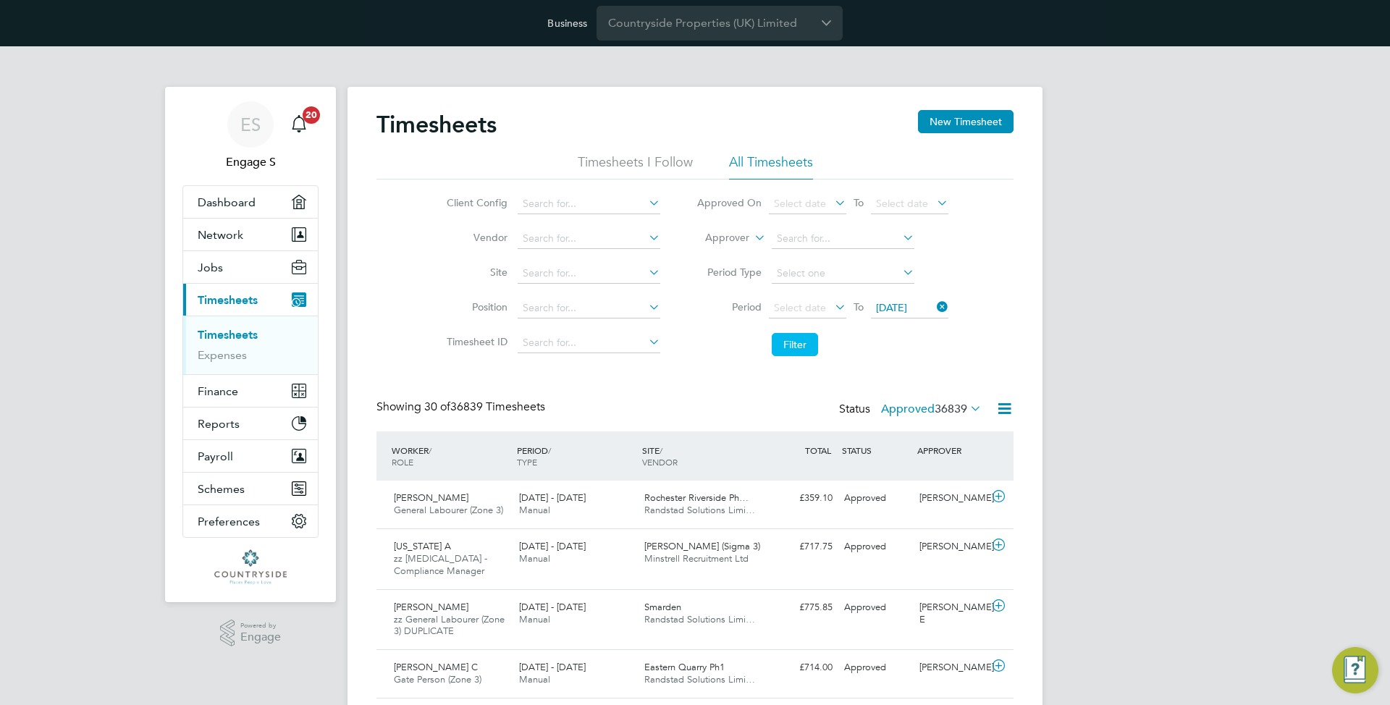
click at [770, 346] on li "Filter" at bounding box center [822, 345] width 288 height 38
click at [790, 346] on button "Filter" at bounding box center [795, 344] width 46 height 23
click at [877, 514] on div "Ivan O General Labourer (Zone 3) 26 Apr - 2 May 2021 26 Apr - 2 May 2021 Manual…" at bounding box center [694, 505] width 637 height 48
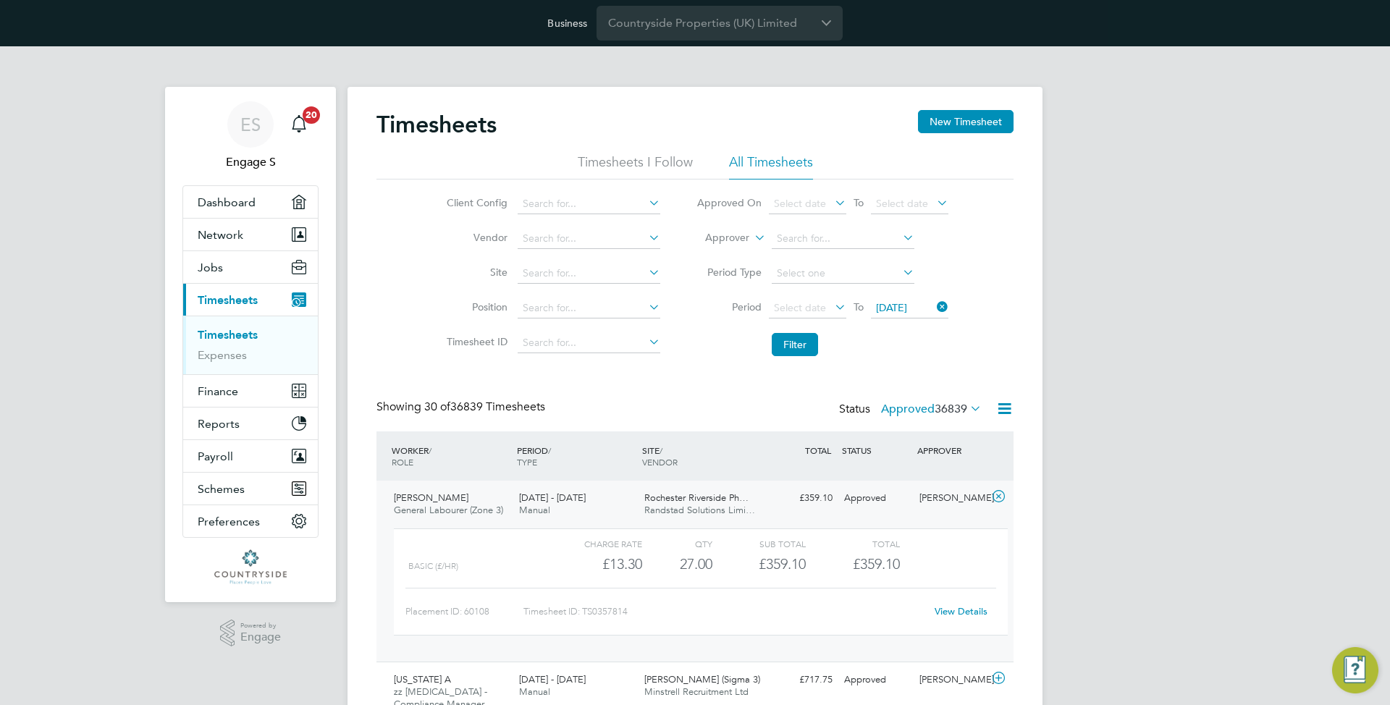
click at [949, 607] on link "View Details" at bounding box center [961, 611] width 53 height 12
